Goal: Task Accomplishment & Management: Manage account settings

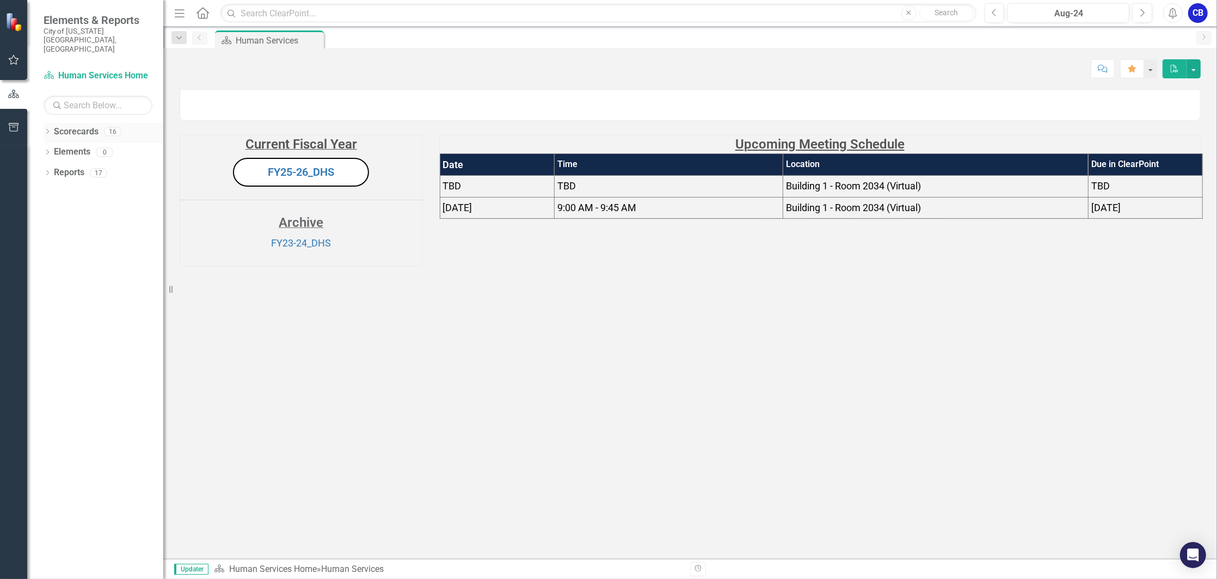
click at [47, 130] on icon "Dropdown" at bounding box center [48, 133] width 8 height 6
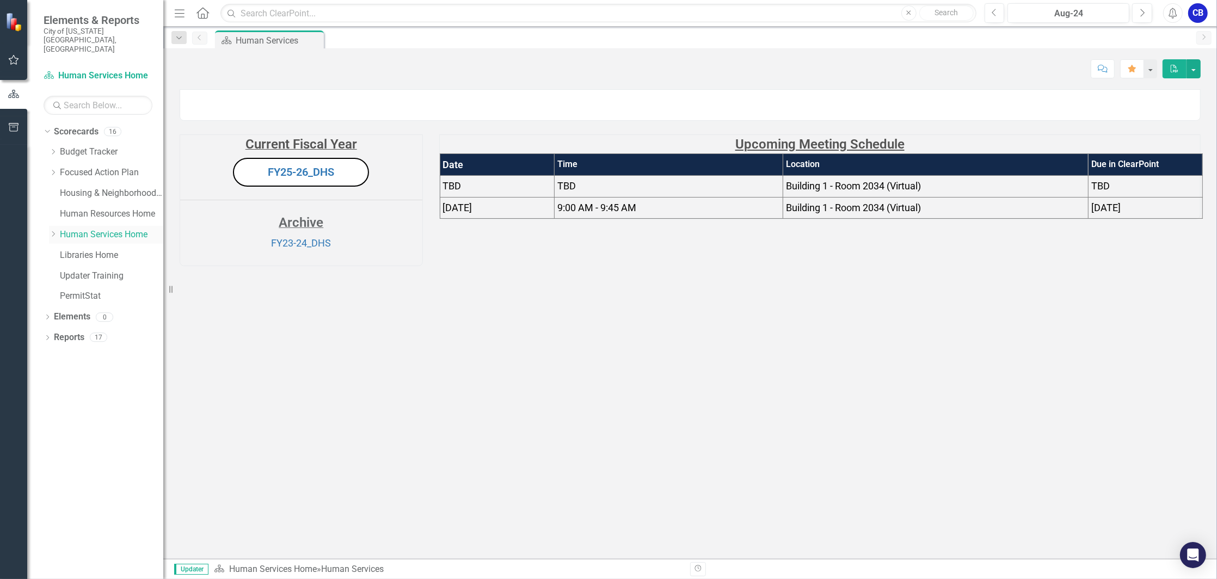
click at [54, 231] on icon at bounding box center [53, 233] width 3 height 5
click at [55, 149] on icon "Dropdown" at bounding box center [53, 152] width 8 height 7
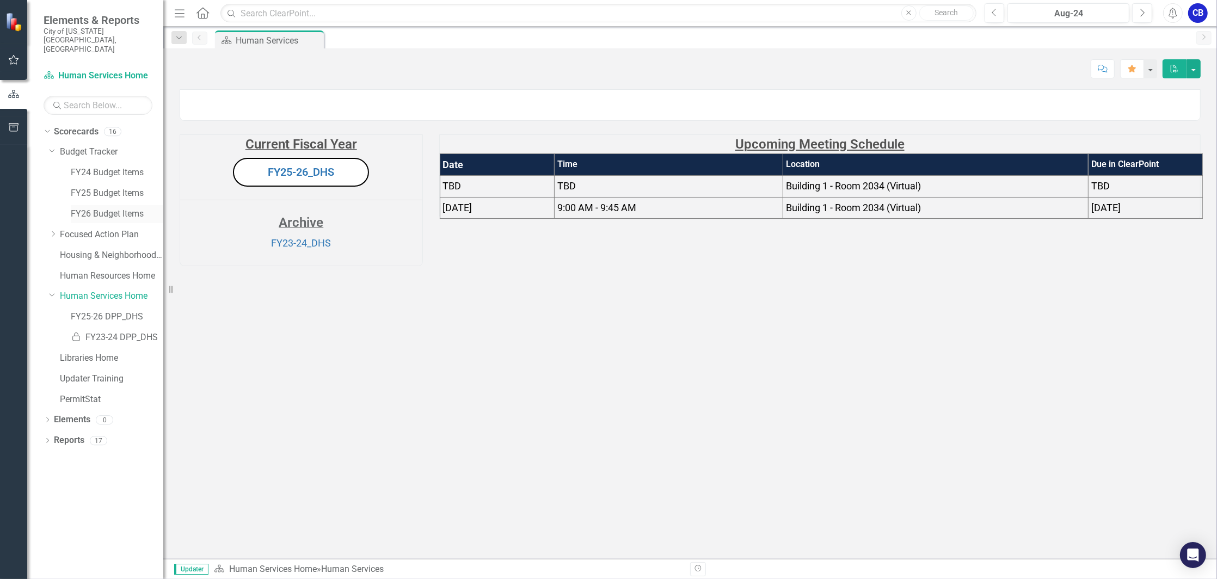
click at [98, 208] on link "FY26 Budget Items" at bounding box center [117, 214] width 93 height 13
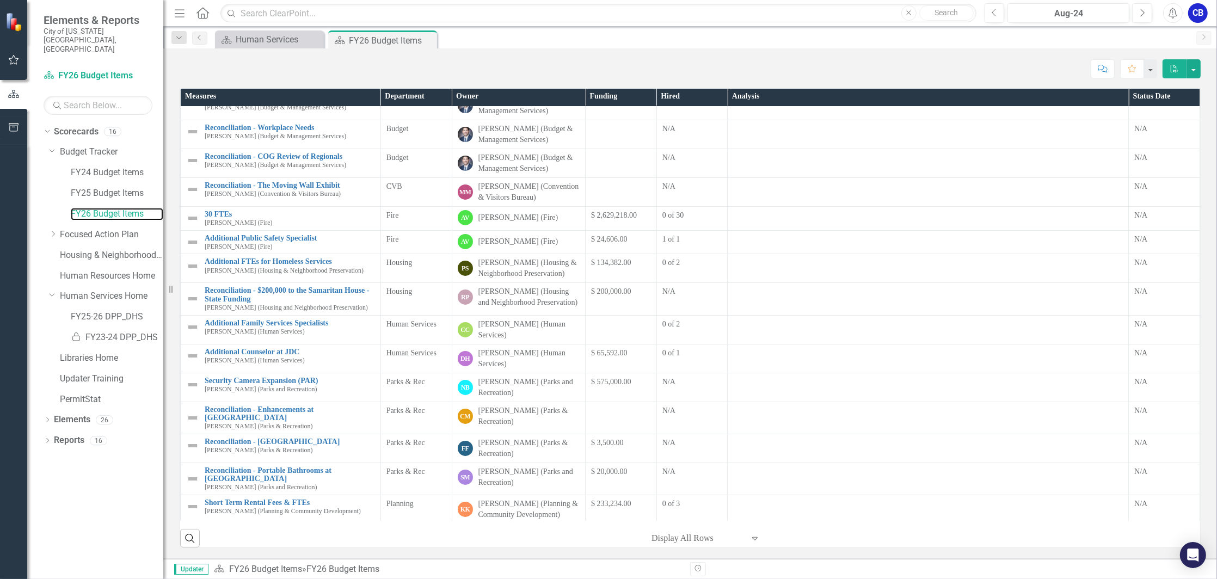
scroll to position [72, 0]
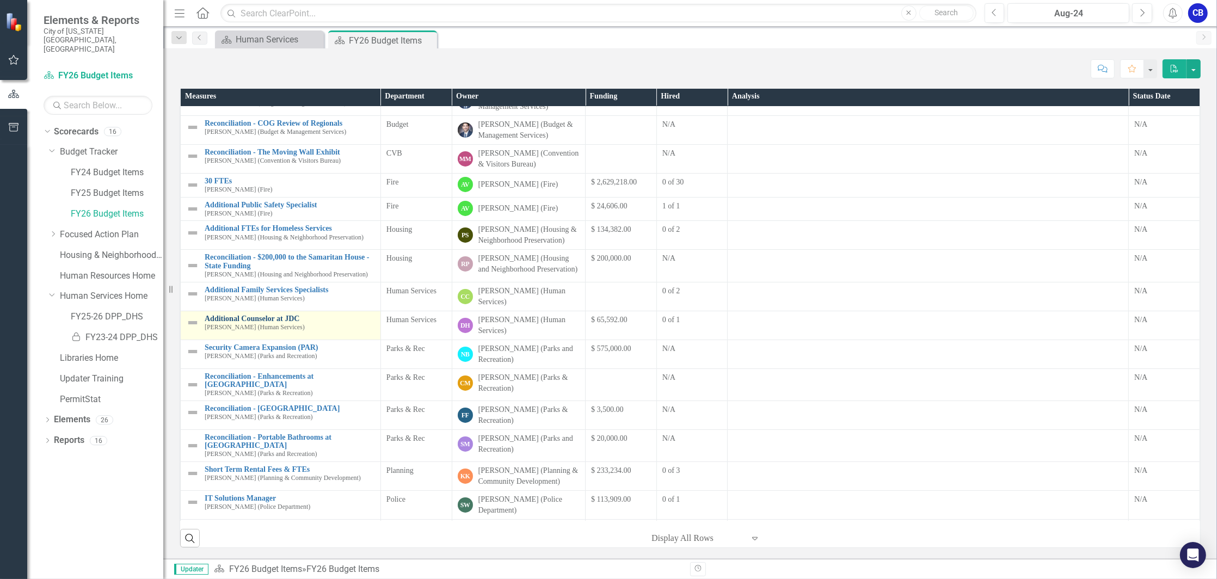
click at [254, 323] on link "Additional Counselor at JDC" at bounding box center [290, 319] width 170 height 8
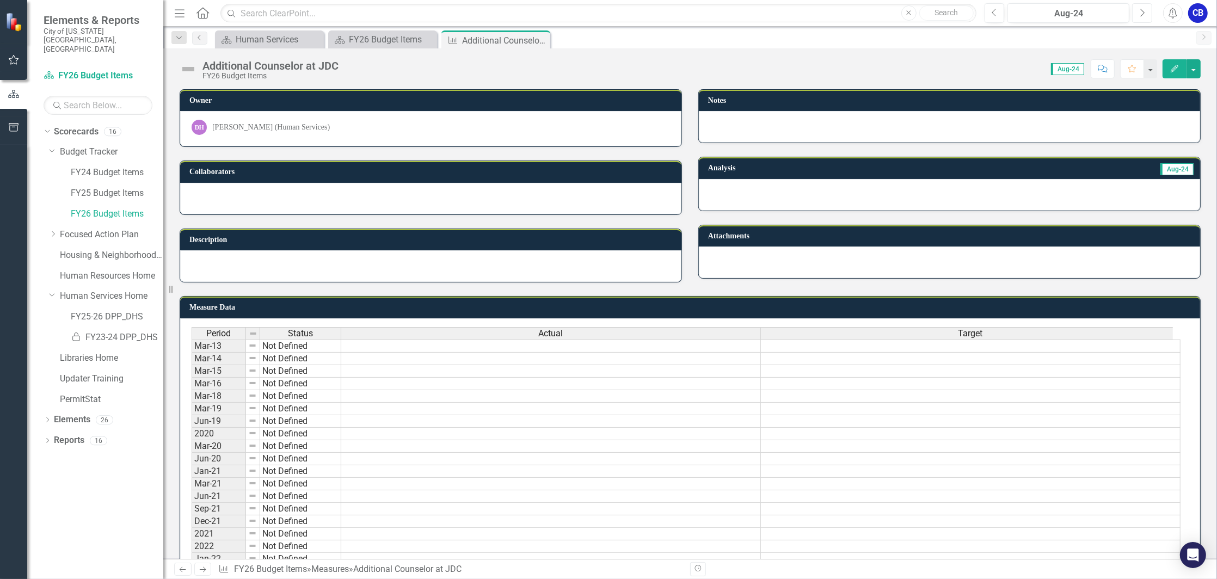
click at [1144, 12] on icon "Next" at bounding box center [1142, 13] width 6 height 10
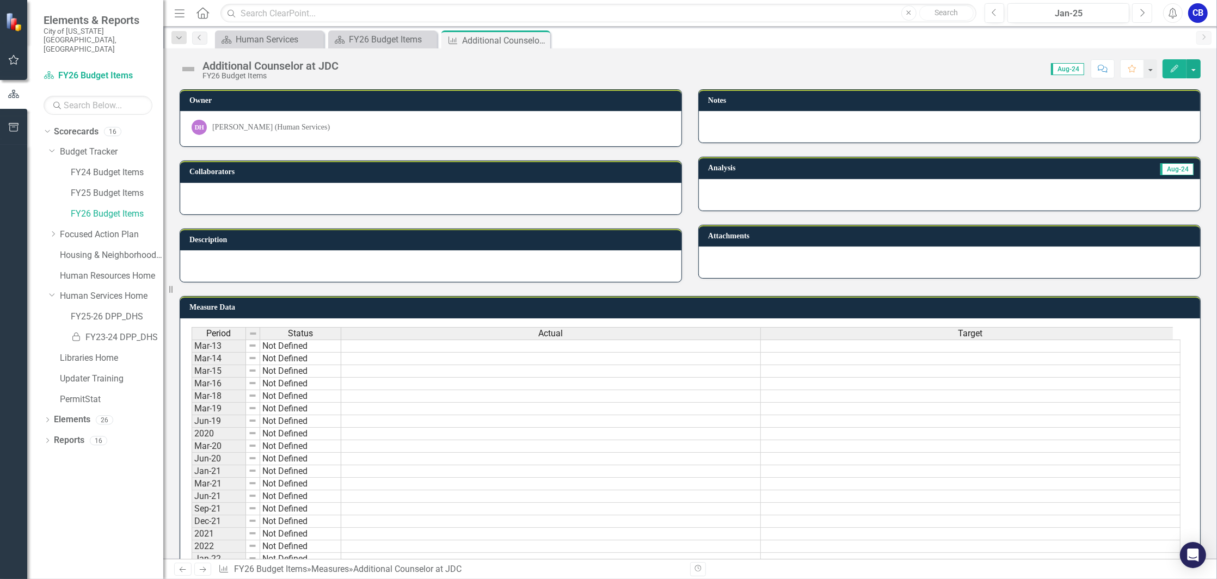
click at [1144, 12] on icon "Next" at bounding box center [1142, 13] width 6 height 10
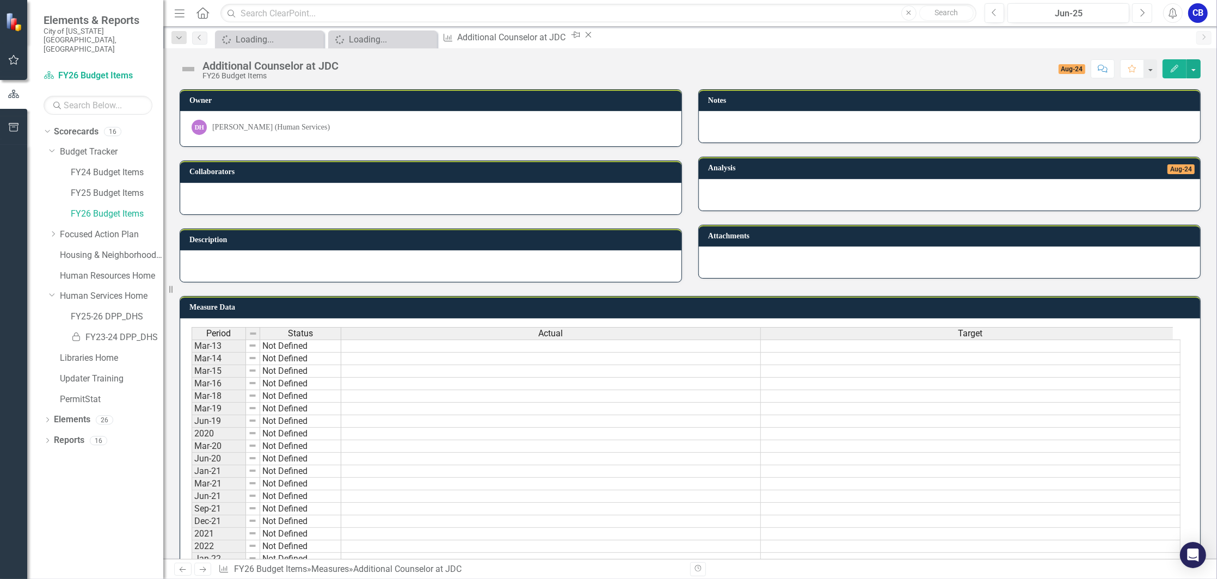
click at [1144, 12] on icon "Next" at bounding box center [1142, 13] width 6 height 10
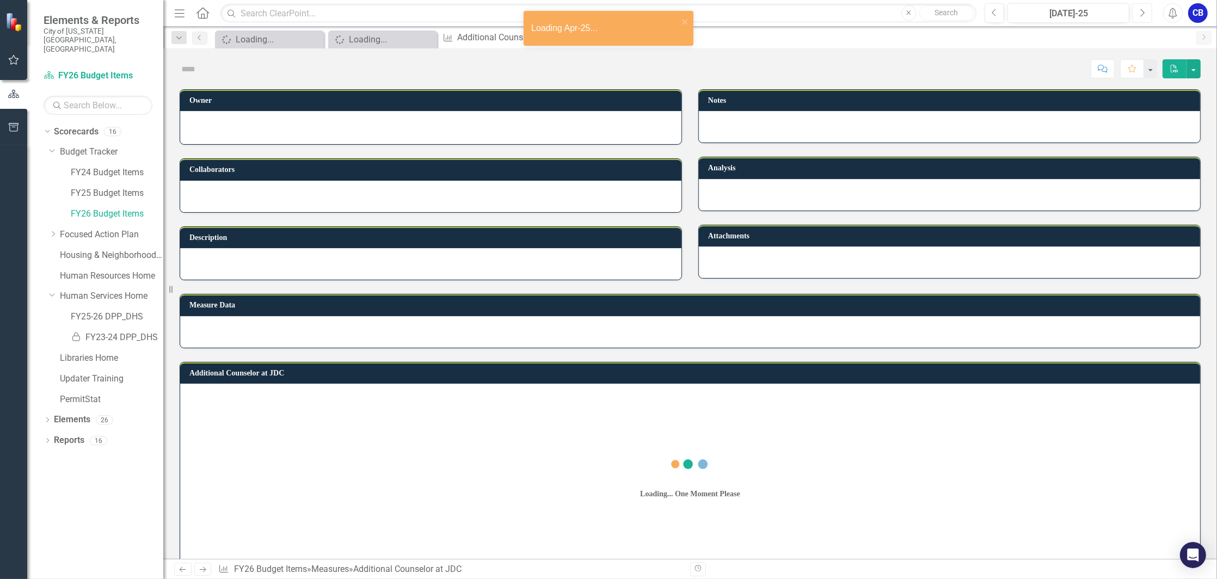
click at [1144, 12] on icon "Next" at bounding box center [1142, 13] width 6 height 10
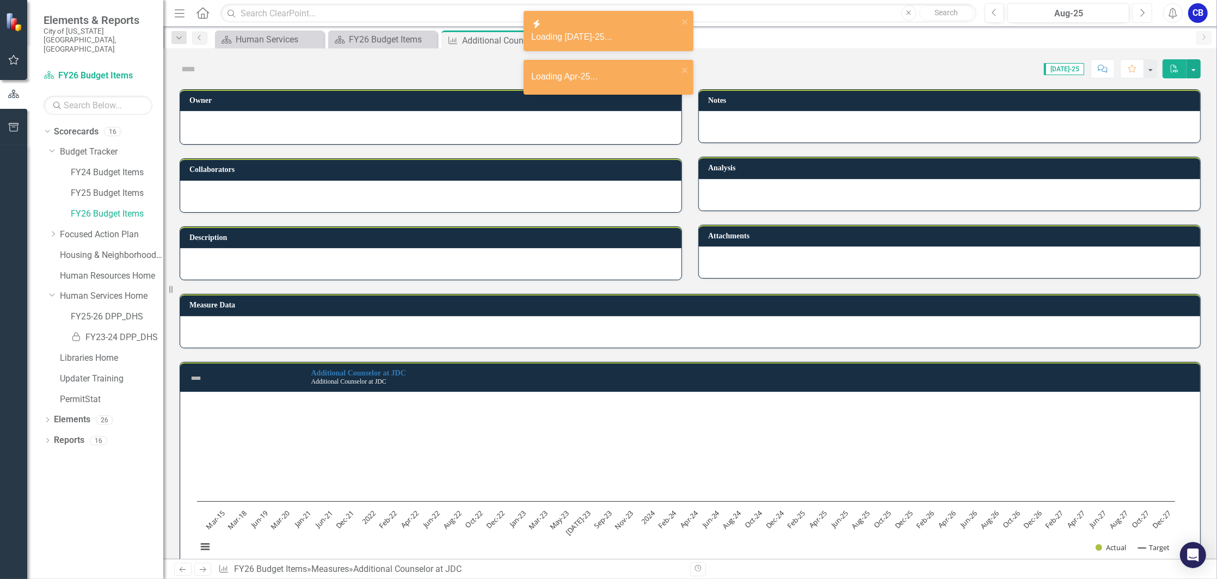
click at [1144, 12] on icon "Next" at bounding box center [1142, 13] width 6 height 10
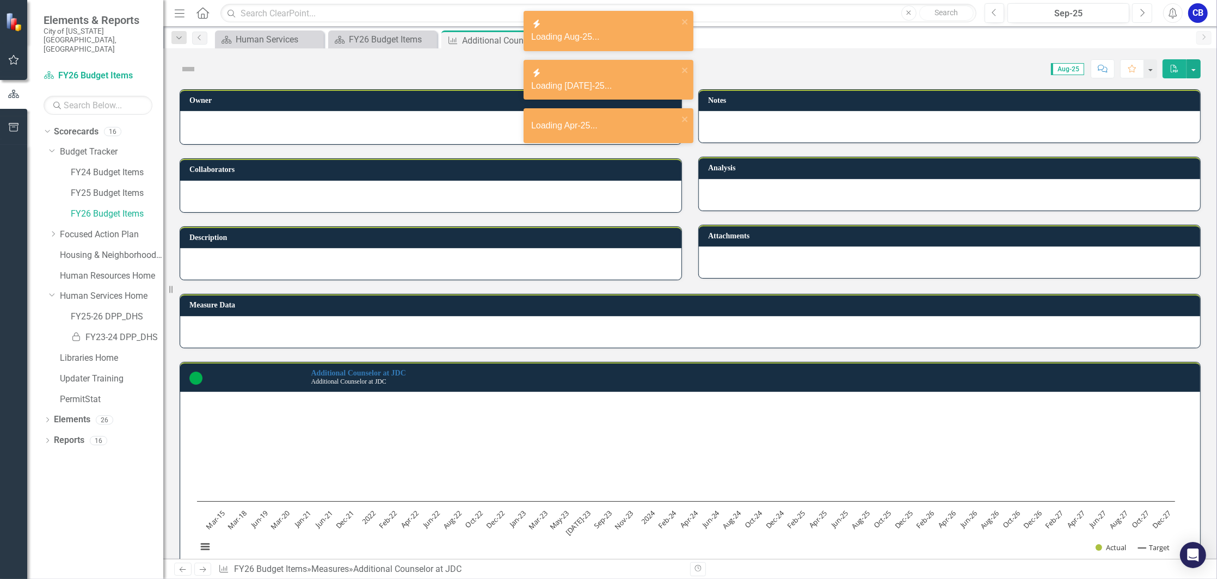
click at [1144, 12] on icon "Next" at bounding box center [1142, 13] width 6 height 10
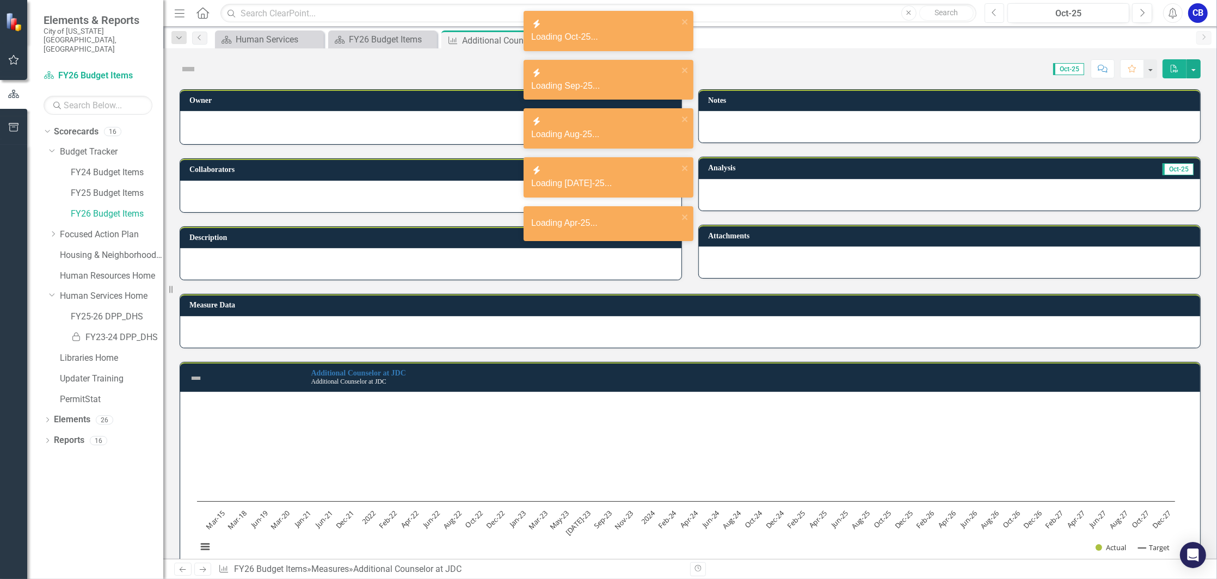
click at [998, 10] on button "Previous" at bounding box center [995, 13] width 20 height 20
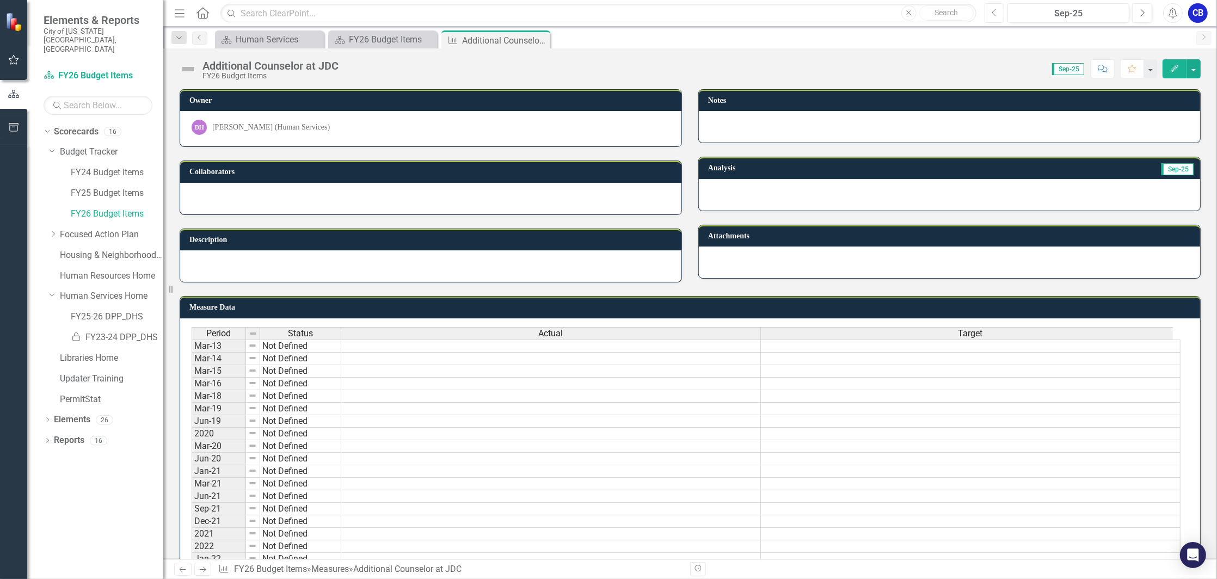
click at [996, 13] on icon "Previous" at bounding box center [995, 13] width 6 height 10
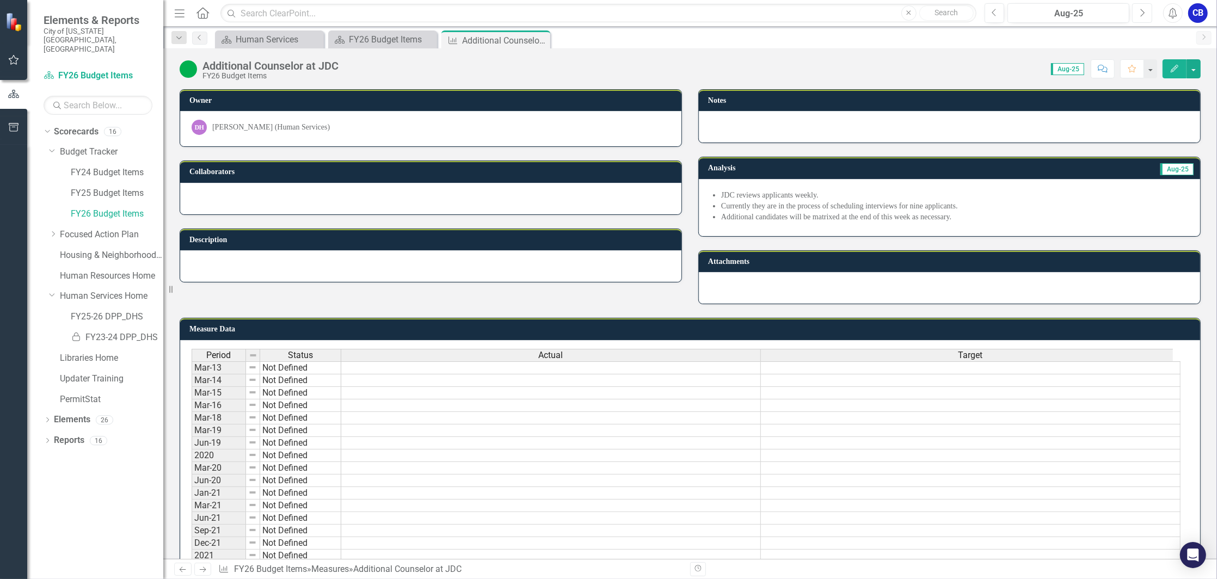
click at [1142, 13] on icon "Next" at bounding box center [1142, 13] width 6 height 10
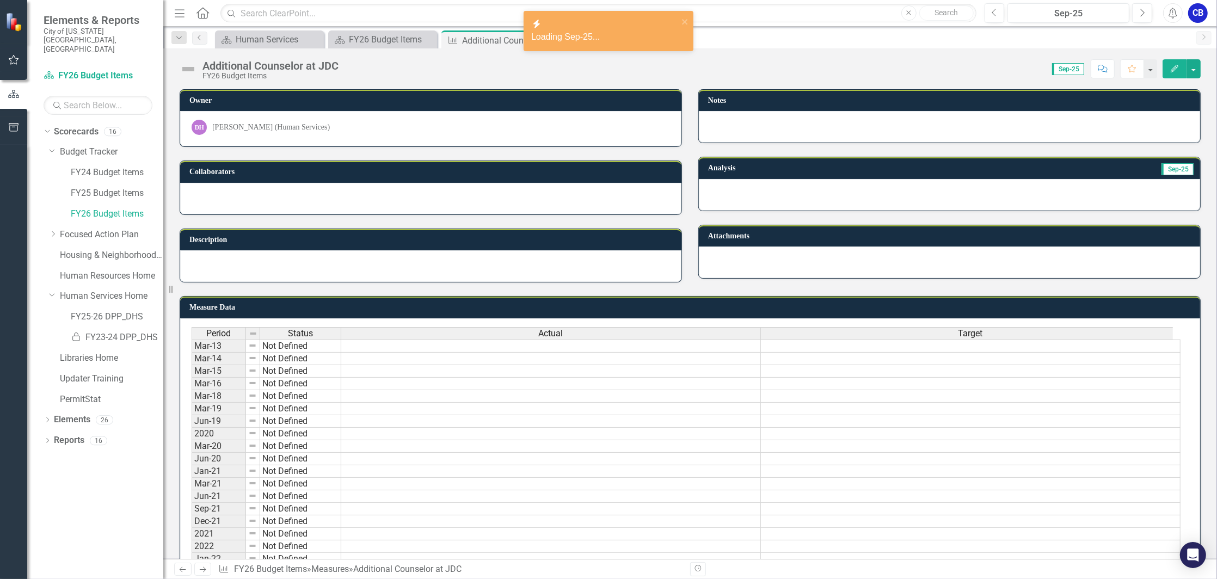
click at [1174, 68] on icon "Edit" at bounding box center [1175, 69] width 10 height 8
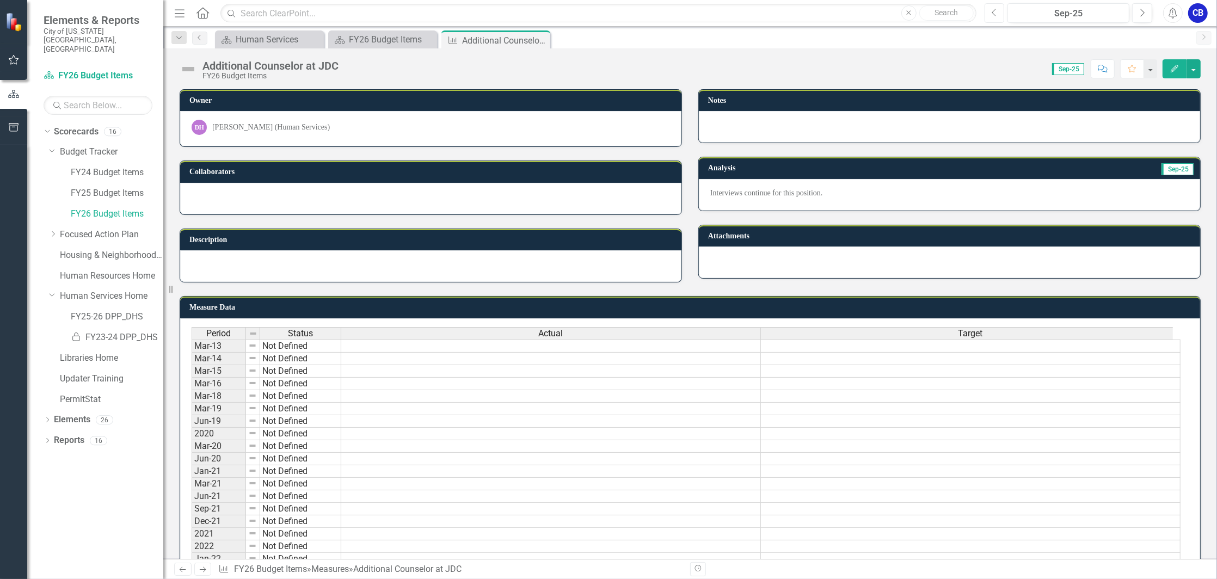
click at [998, 17] on button "Previous" at bounding box center [995, 13] width 20 height 20
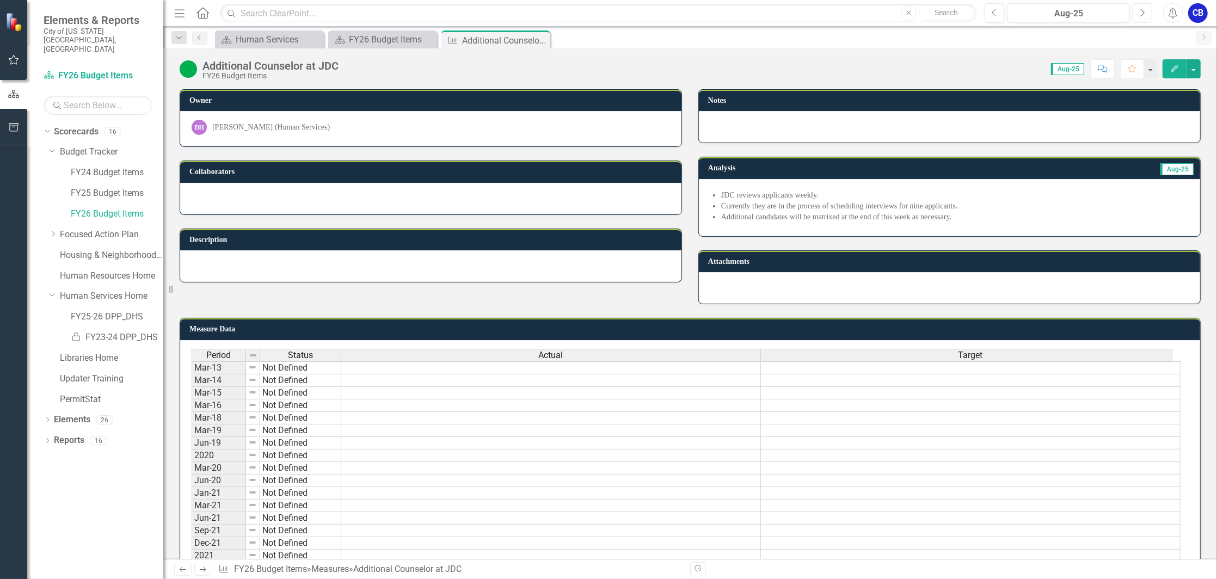
click at [1148, 15] on button "Next" at bounding box center [1142, 13] width 20 height 20
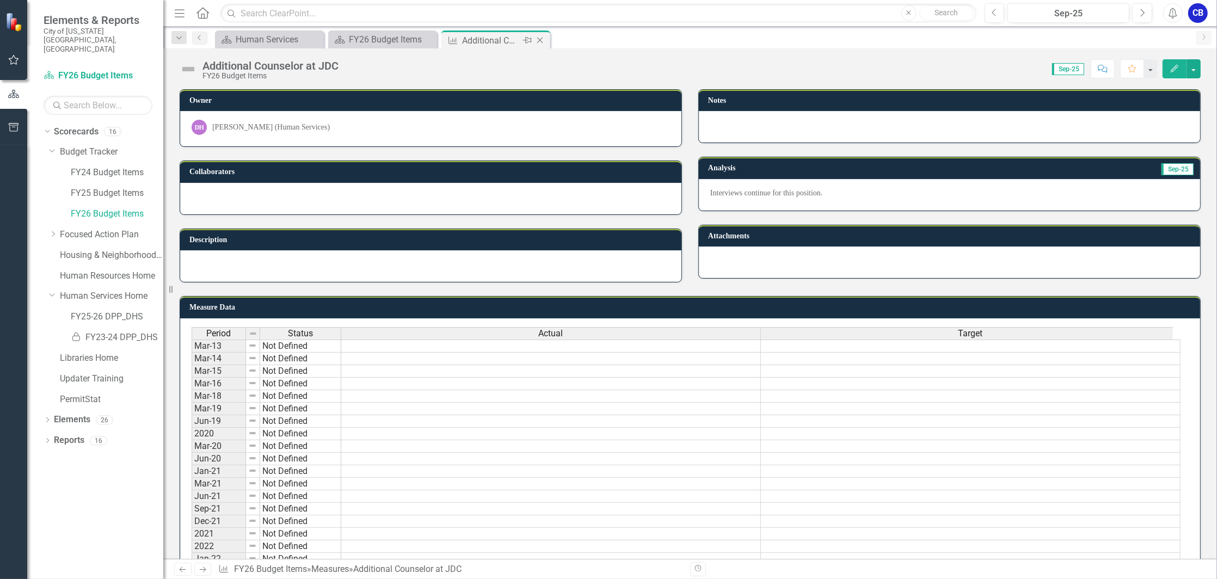
click at [546, 40] on div "Close" at bounding box center [541, 41] width 14 height 14
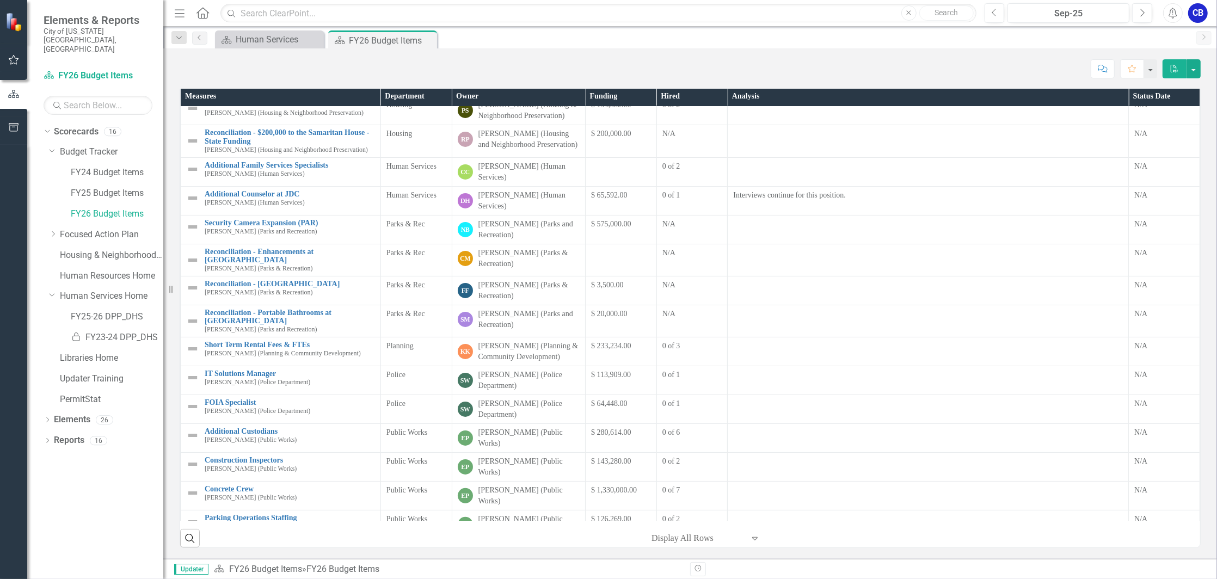
scroll to position [218, 0]
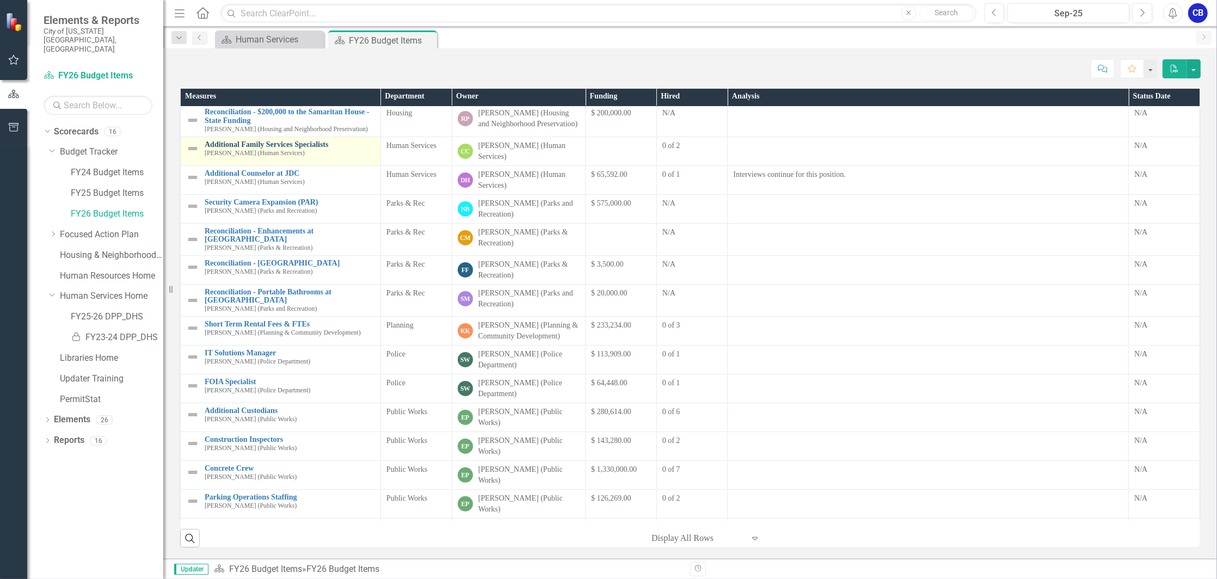
click at [299, 149] on link "Additional Family Services Specialists" at bounding box center [290, 144] width 170 height 8
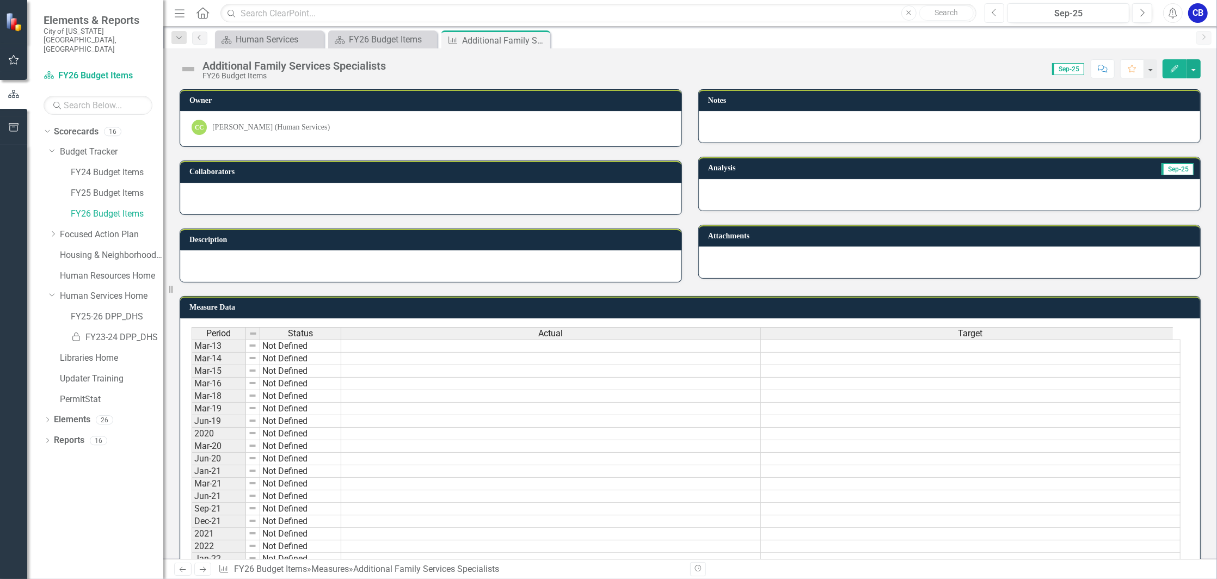
click at [994, 14] on icon "button" at bounding box center [994, 13] width 4 height 8
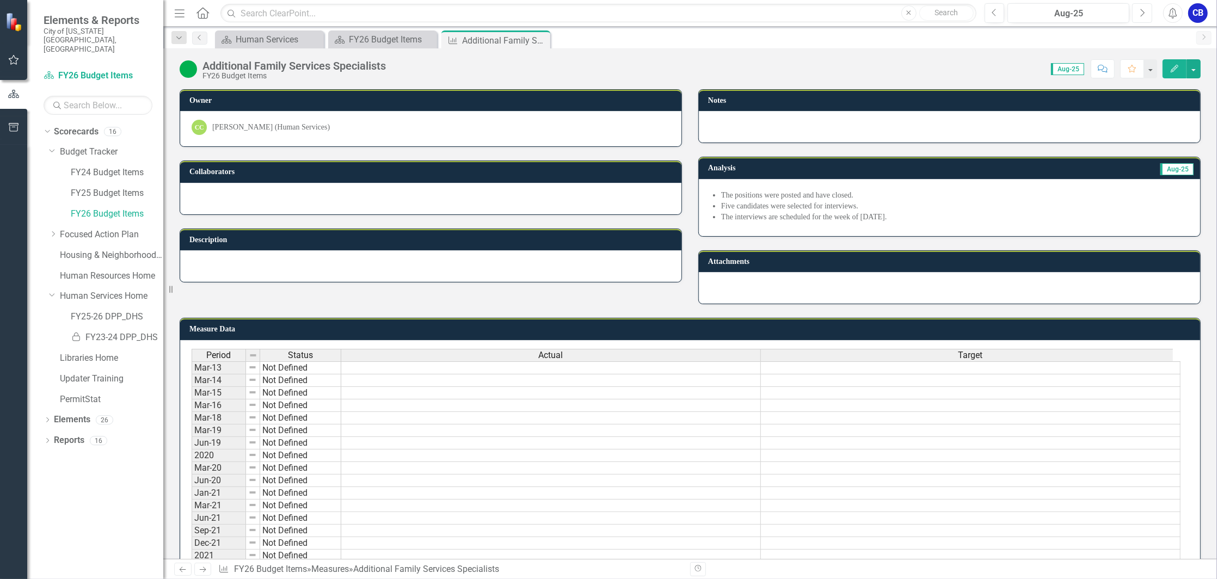
click at [1145, 20] on button "Next" at bounding box center [1142, 13] width 20 height 20
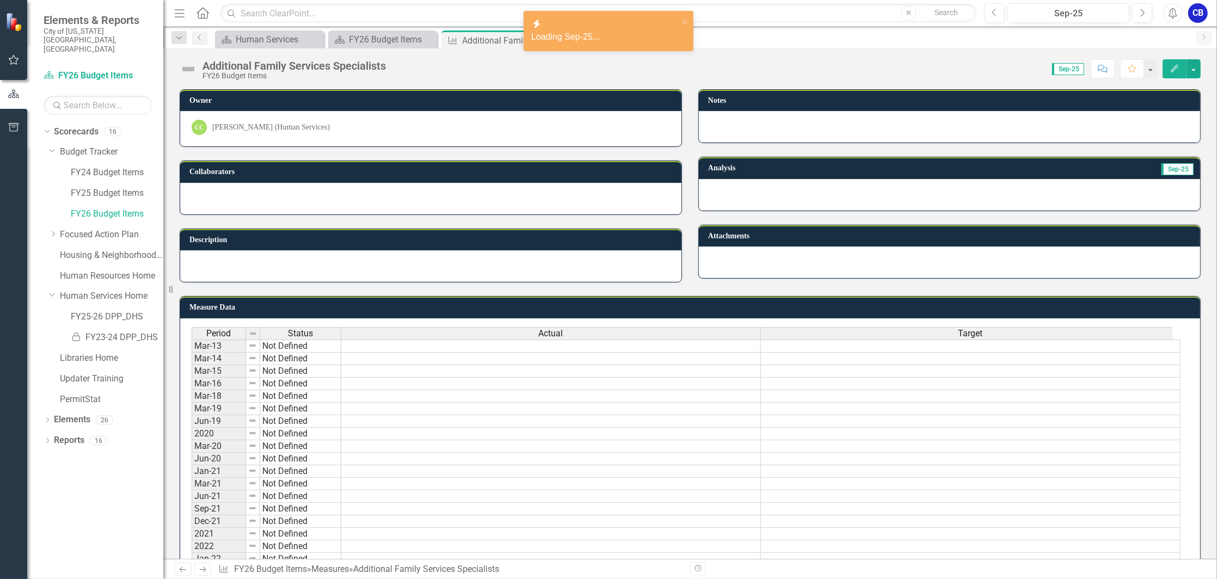
click at [1172, 66] on icon "Edit" at bounding box center [1175, 69] width 10 height 8
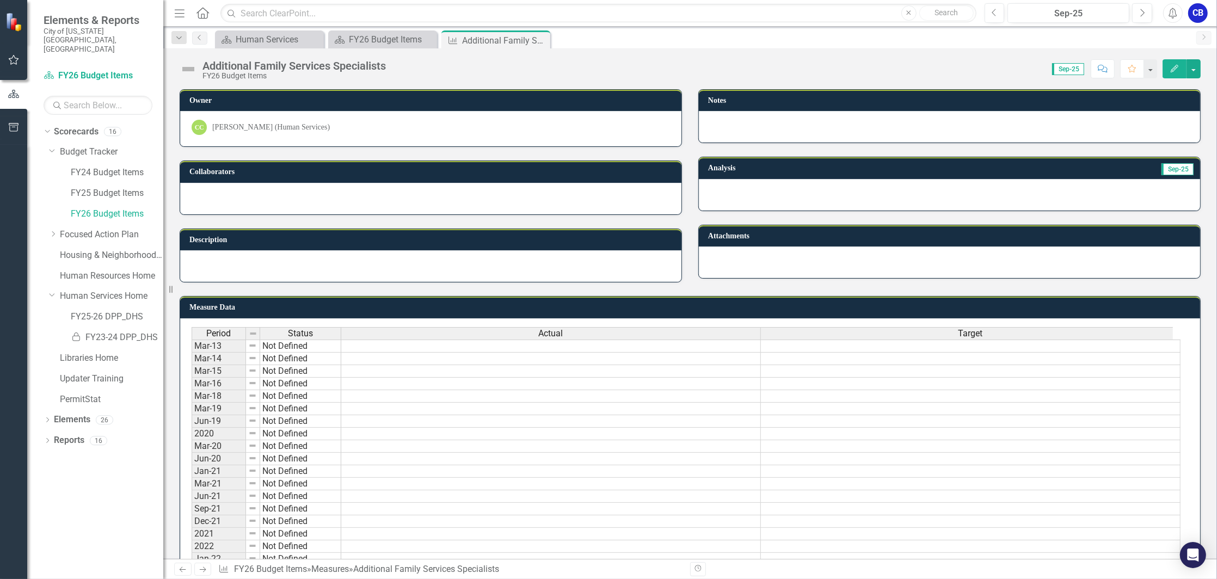
click at [1172, 65] on icon "Edit" at bounding box center [1175, 69] width 10 height 8
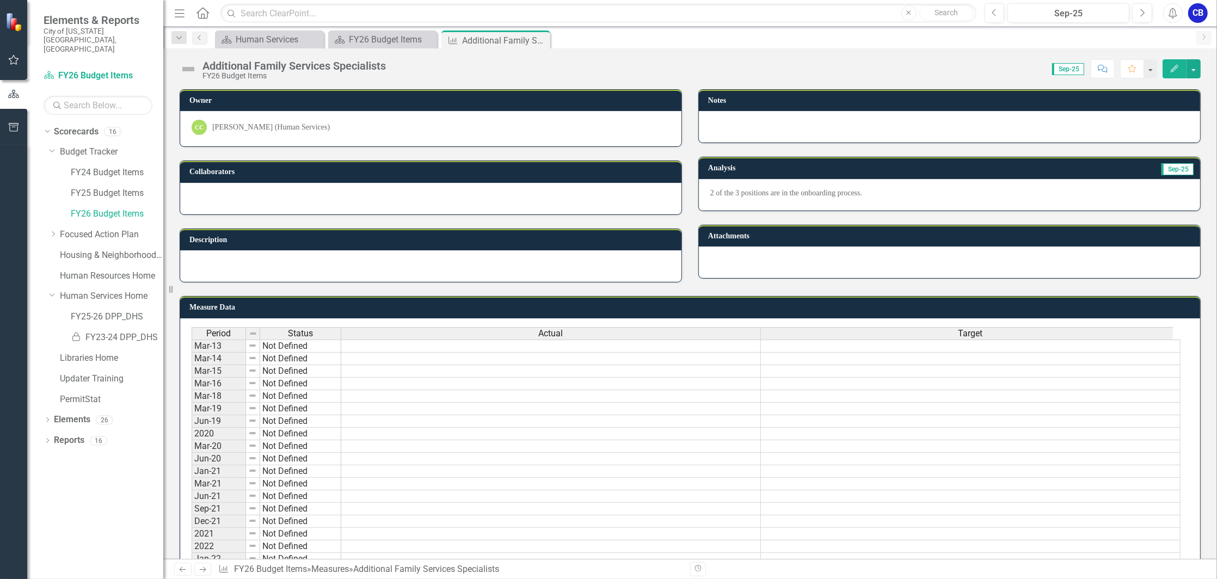
click at [1173, 71] on icon "button" at bounding box center [1175, 69] width 8 height 8
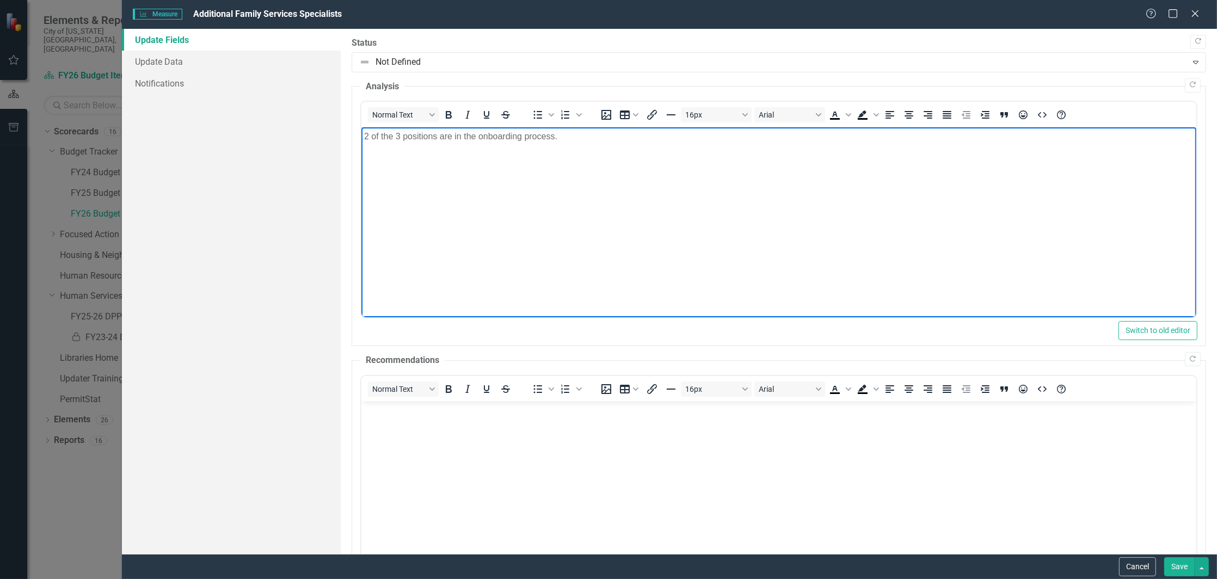
click at [607, 139] on p "2 of the 3 positions are in the onboarding process." at bounding box center [779, 136] width 830 height 13
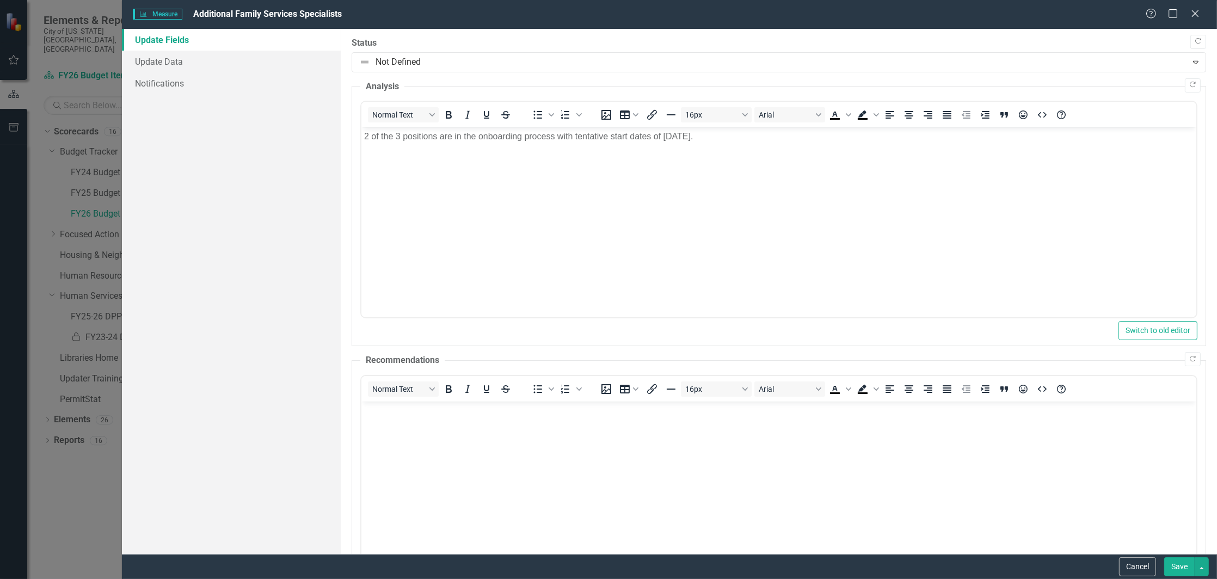
click at [1178, 568] on button "Save" at bounding box center [1180, 566] width 30 height 19
